Goal: Task Accomplishment & Management: Use online tool/utility

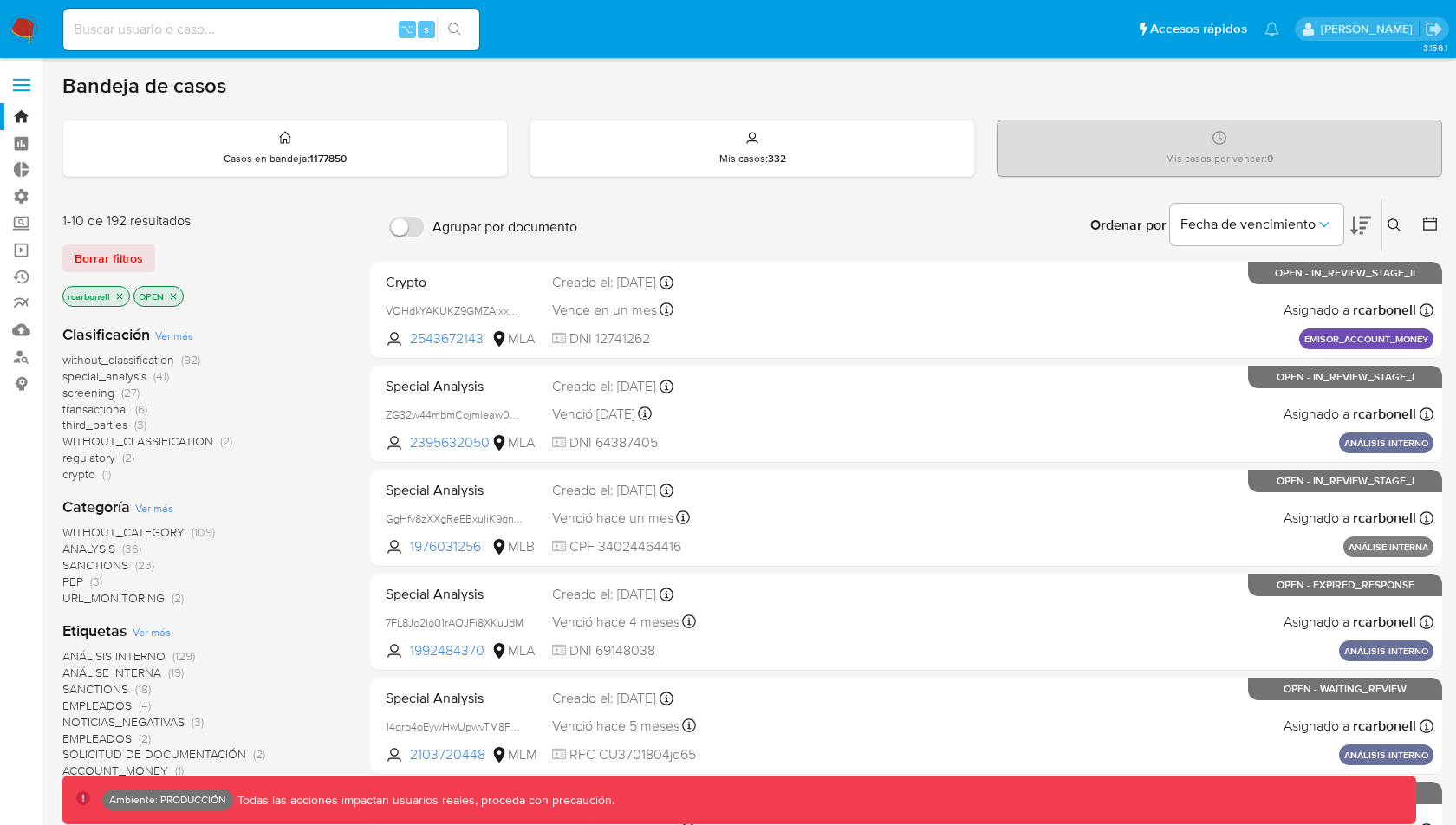
click at [19, 91] on span at bounding box center [22, 90] width 17 height 3
click at [0, 0] on input "checkbox" at bounding box center [0, 0] width 0 height 0
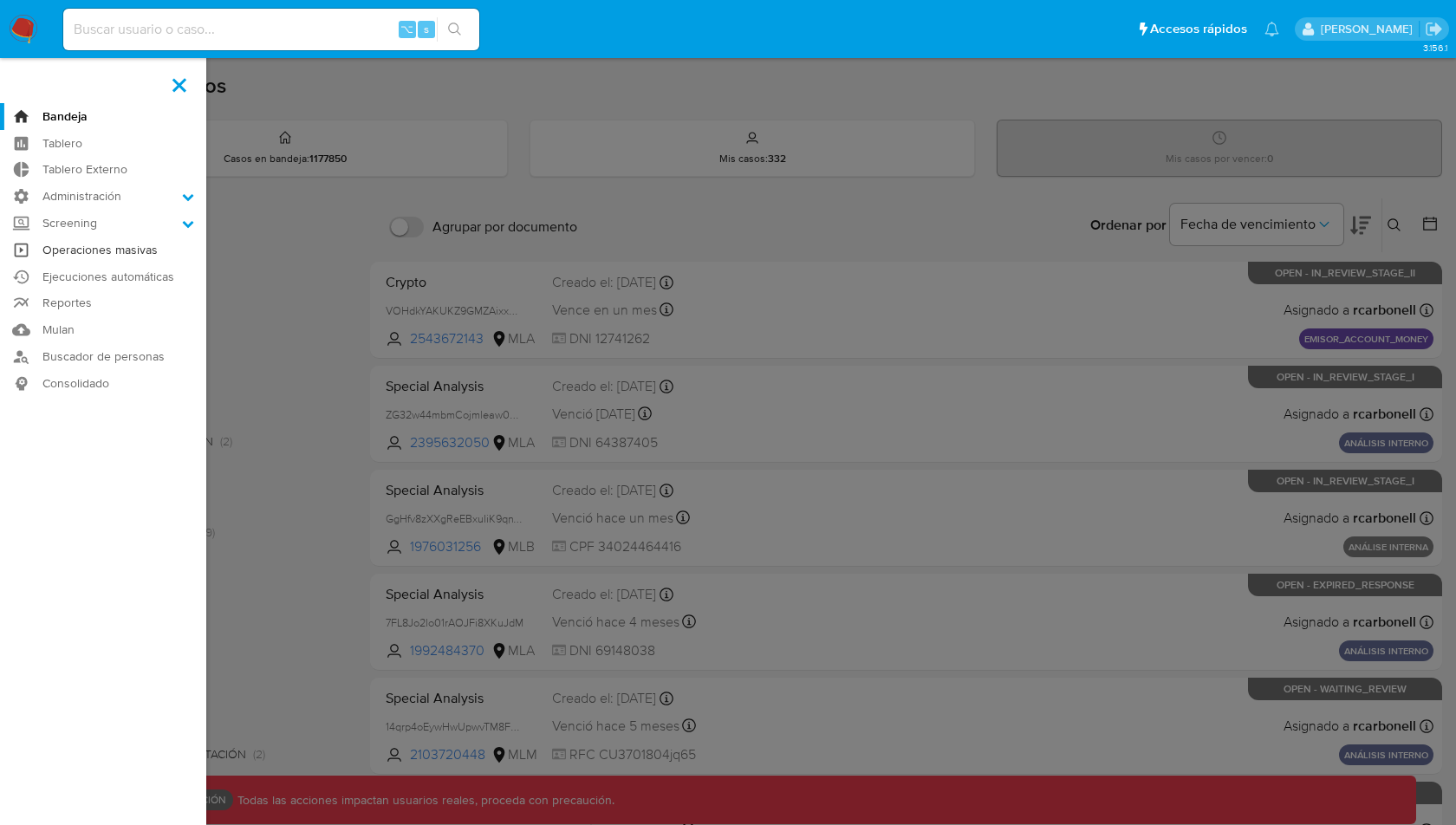
click at [110, 244] on link "Operaciones masivas" at bounding box center [103, 250] width 206 height 27
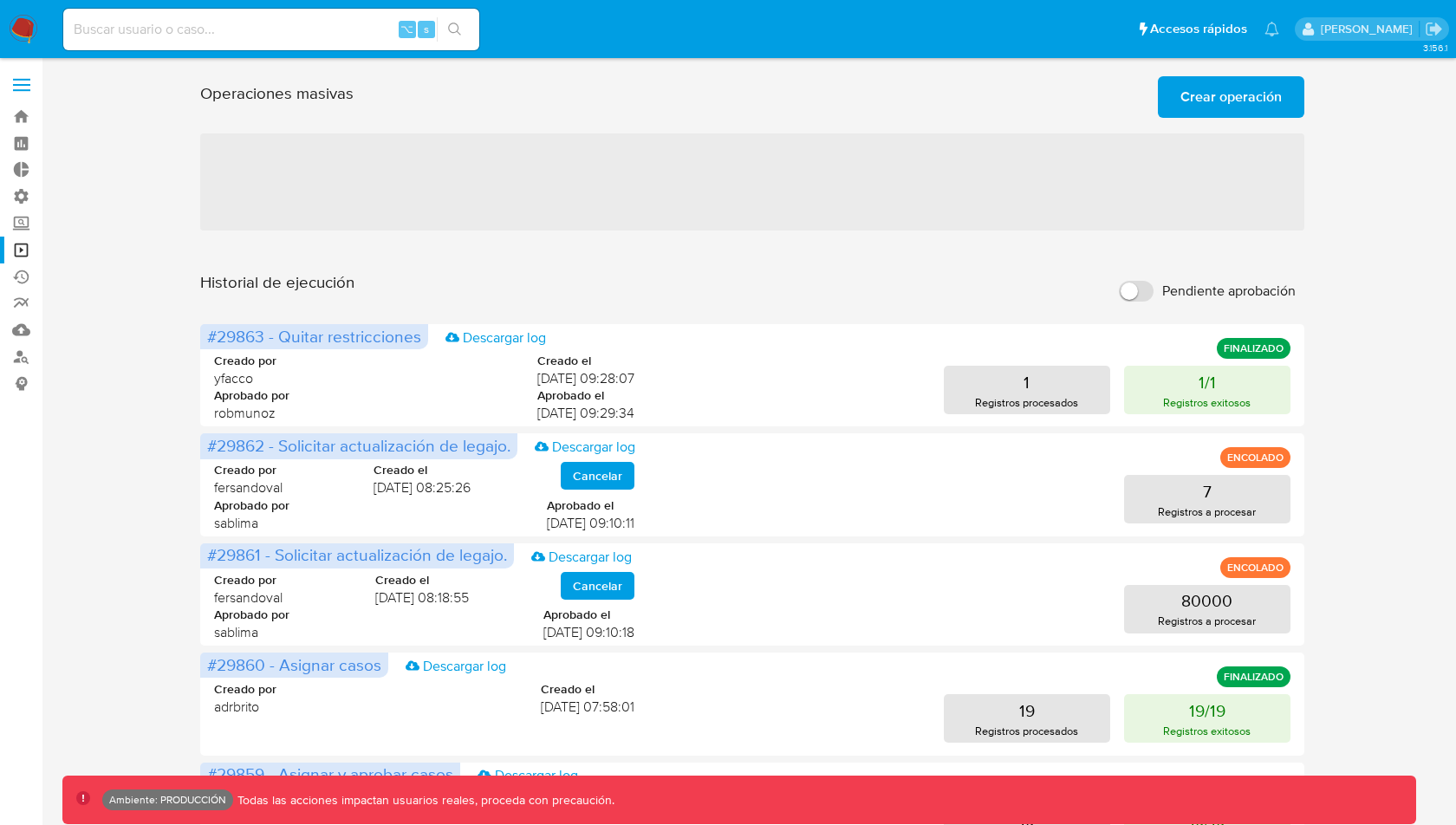
click at [1371, 297] on div "Operaciones masivas Crear operación Sólo puede haber hasta un máximo de 5 opera…" at bounding box center [752, 768] width 1380 height 1398
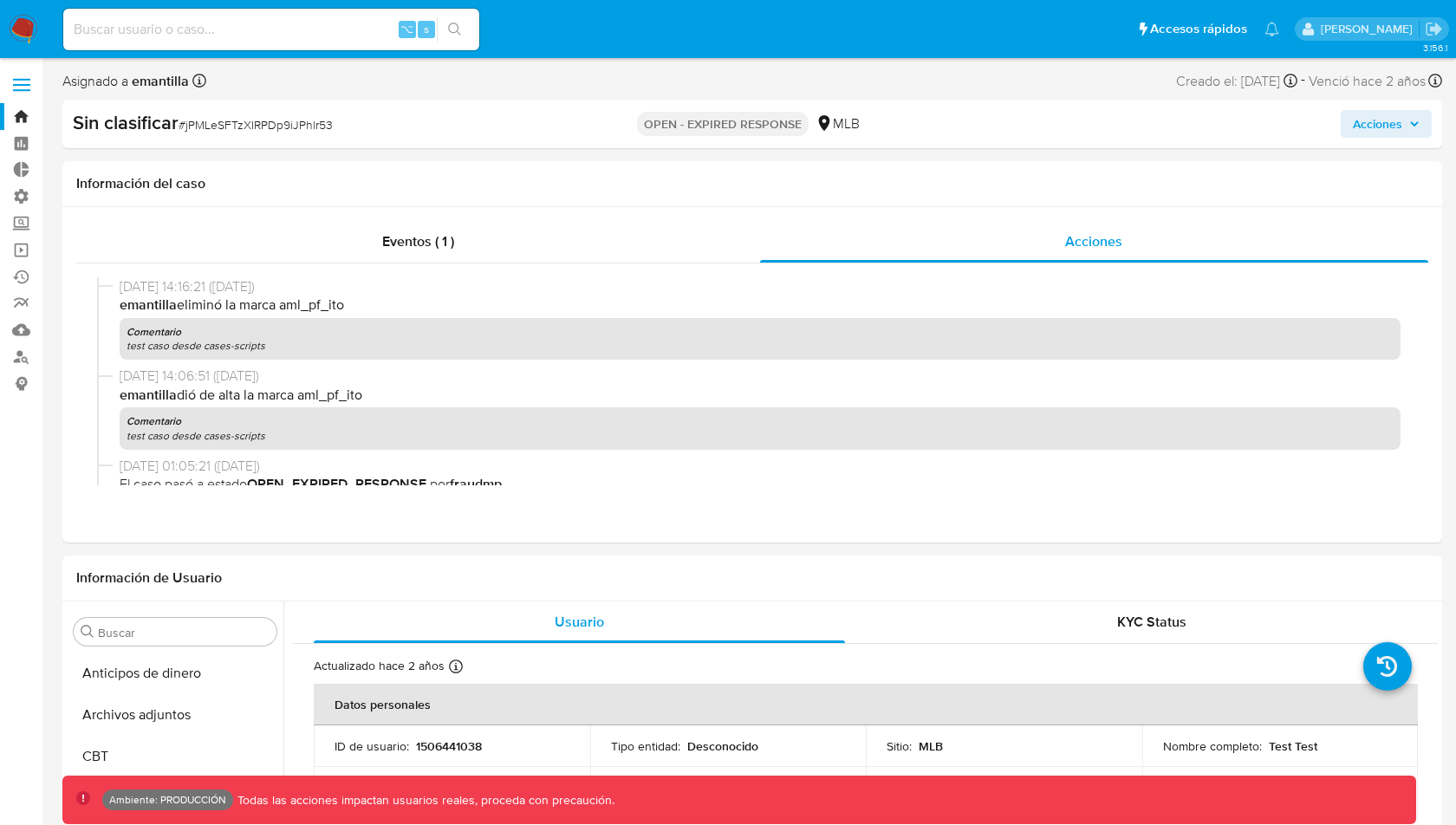
select select "10"
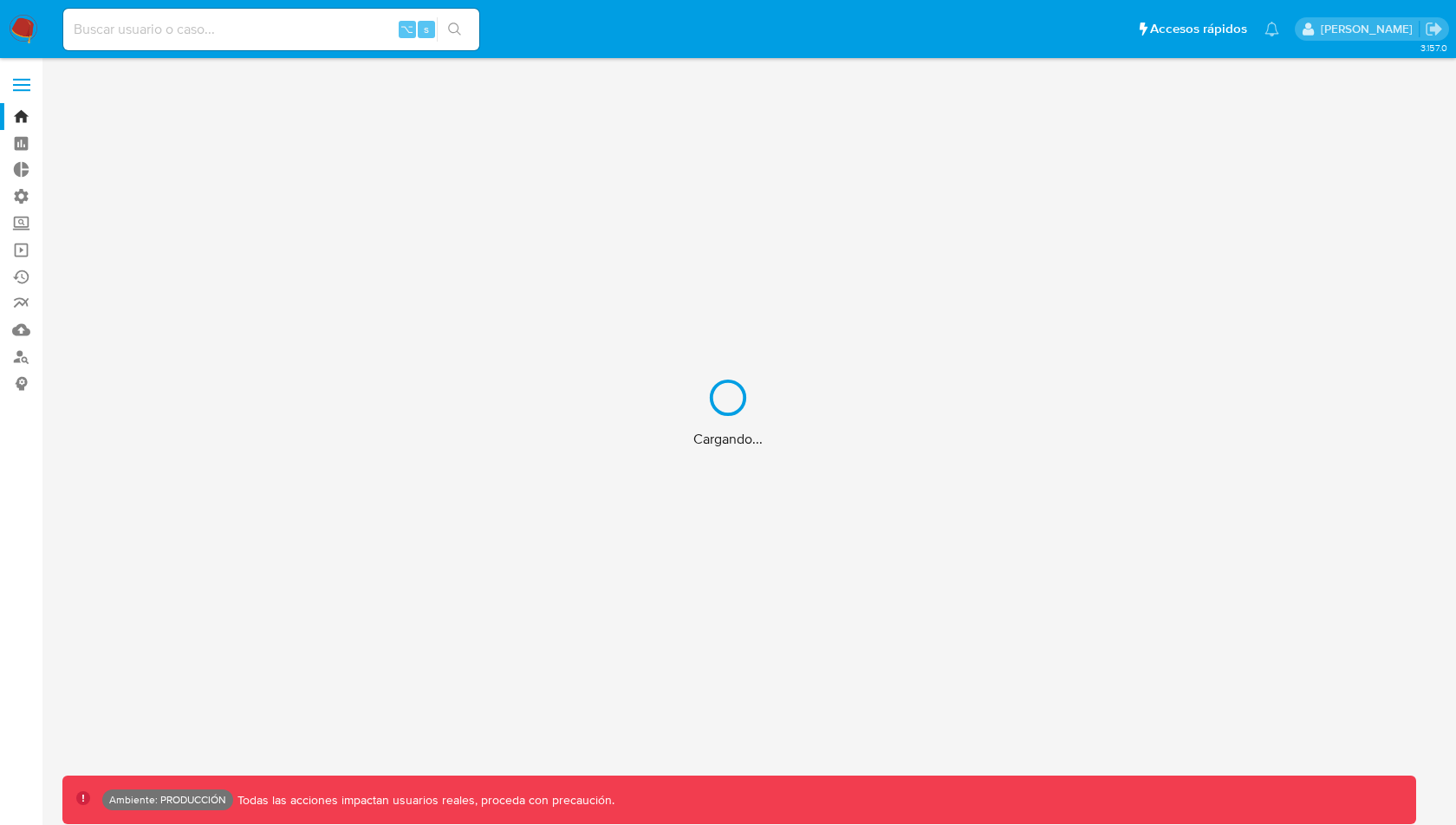
click at [22, 72] on div "Cargando..." at bounding box center [728, 412] width 1456 height 825
click at [25, 90] on div "Cargando..." at bounding box center [728, 412] width 1456 height 825
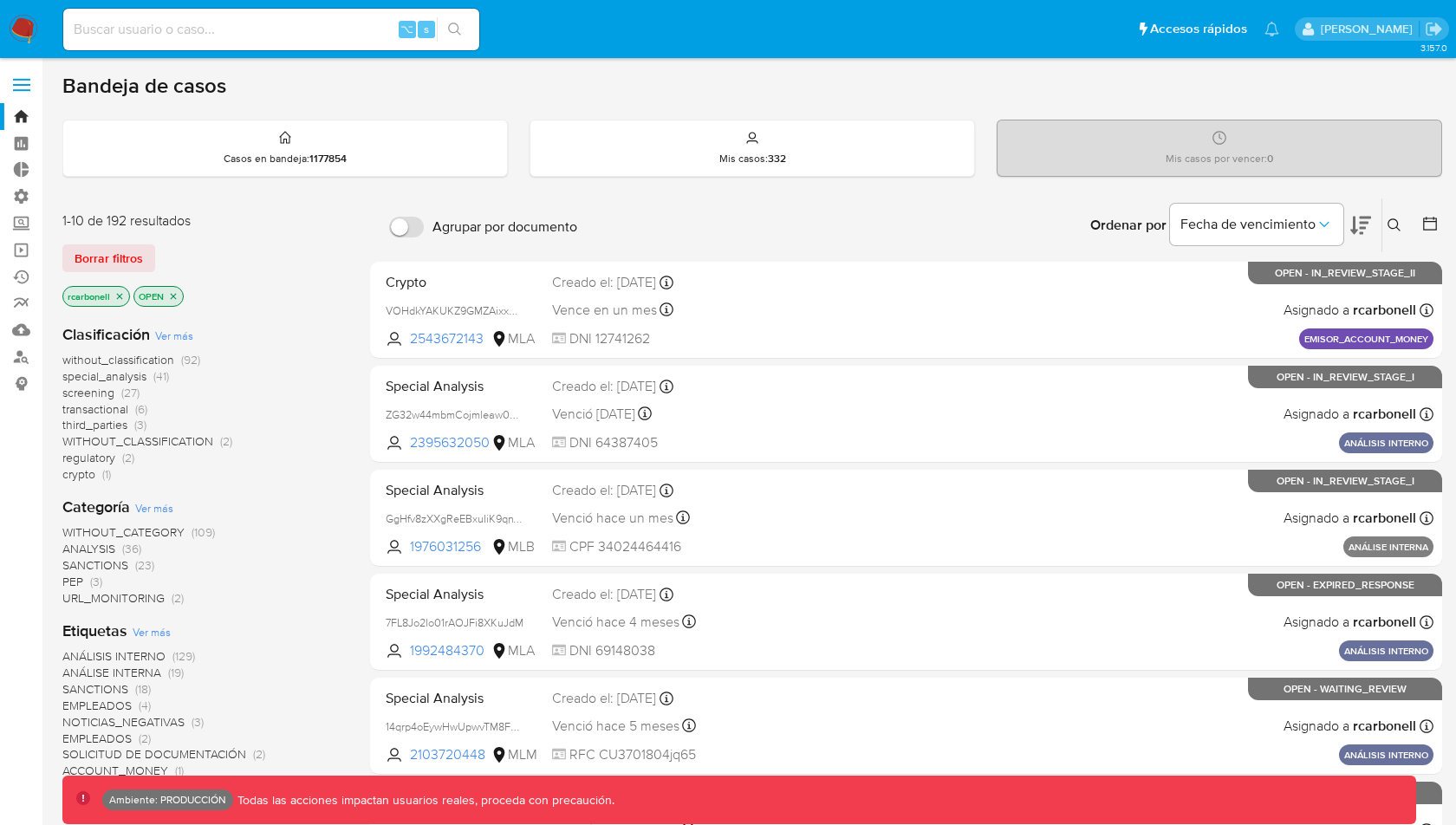
click at [22, 79] on span at bounding box center [22, 79] width 17 height 3
click at [0, 0] on input "checkbox" at bounding box center [0, 0] width 0 height 0
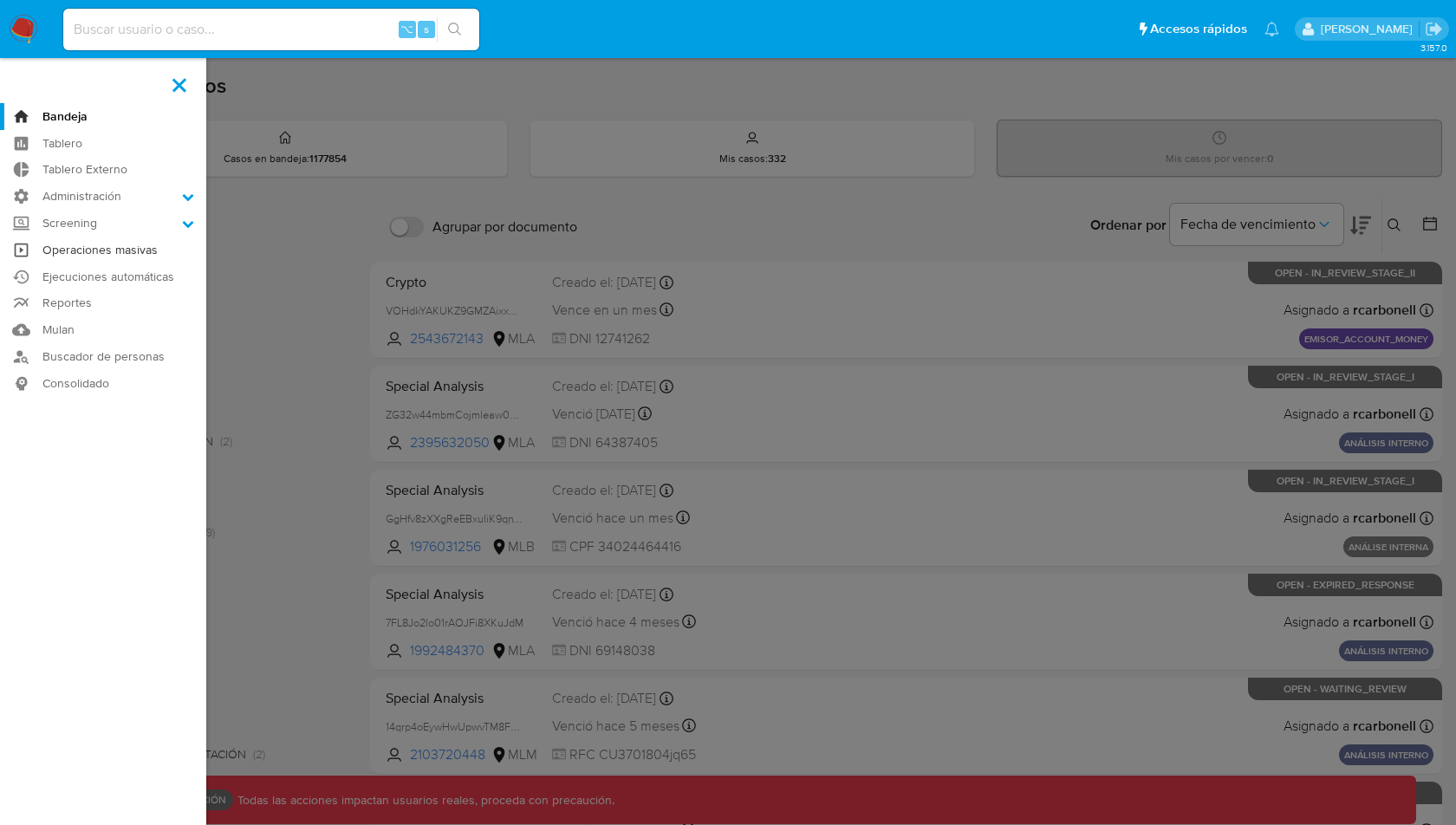
click at [88, 241] on link "Operaciones masivas" at bounding box center [103, 250] width 206 height 27
